Goal: Information Seeking & Learning: Check status

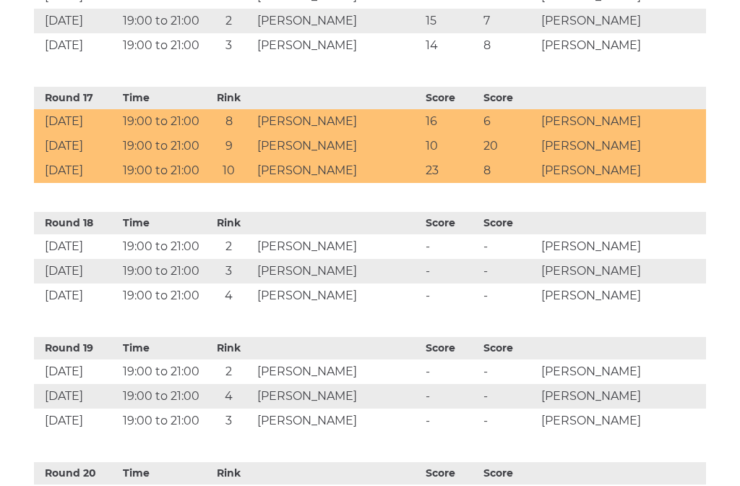
scroll to position [2525, 0]
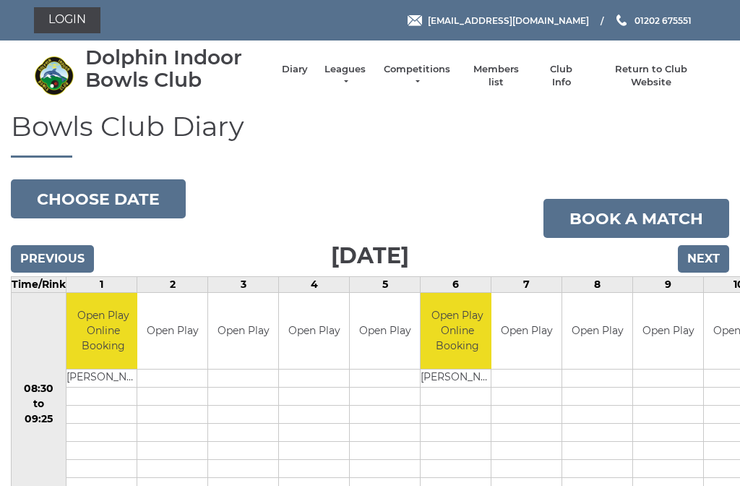
click at [356, 77] on link "Leagues" at bounding box center [345, 76] width 46 height 26
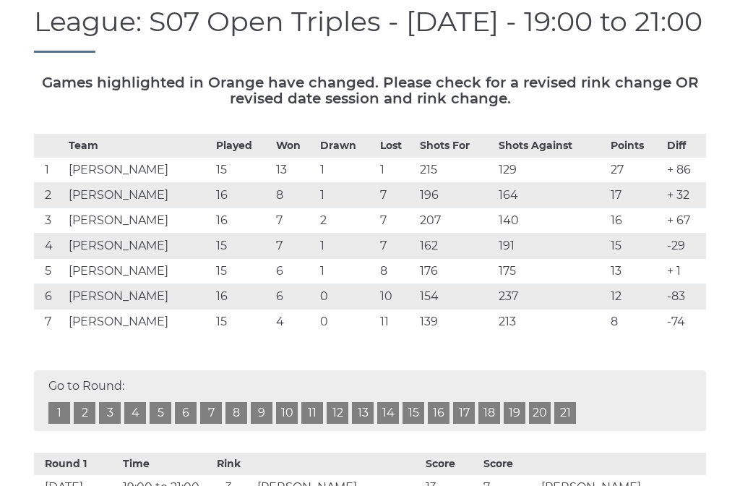
scroll to position [157, 0]
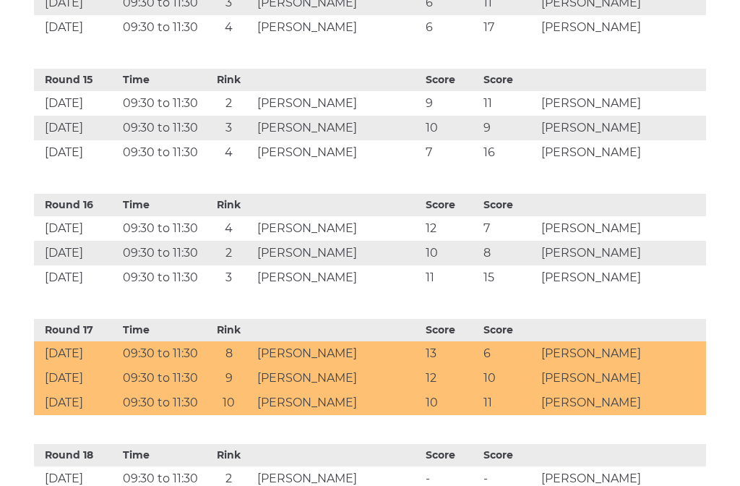
scroll to position [2267, 0]
